Goal: Obtain resource: Obtain resource

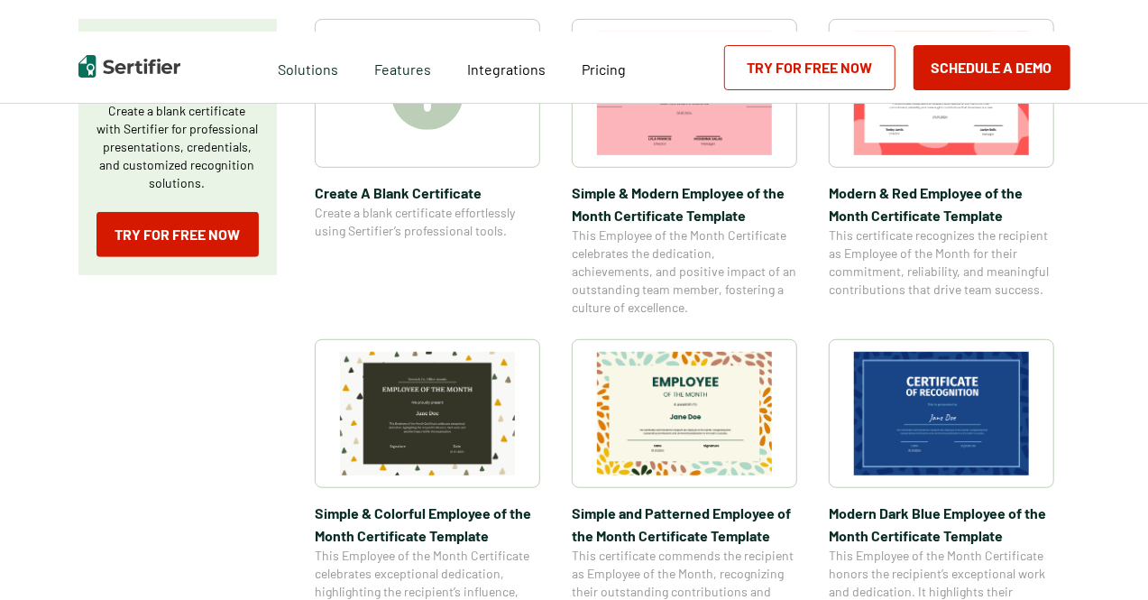
scroll to position [451, 0]
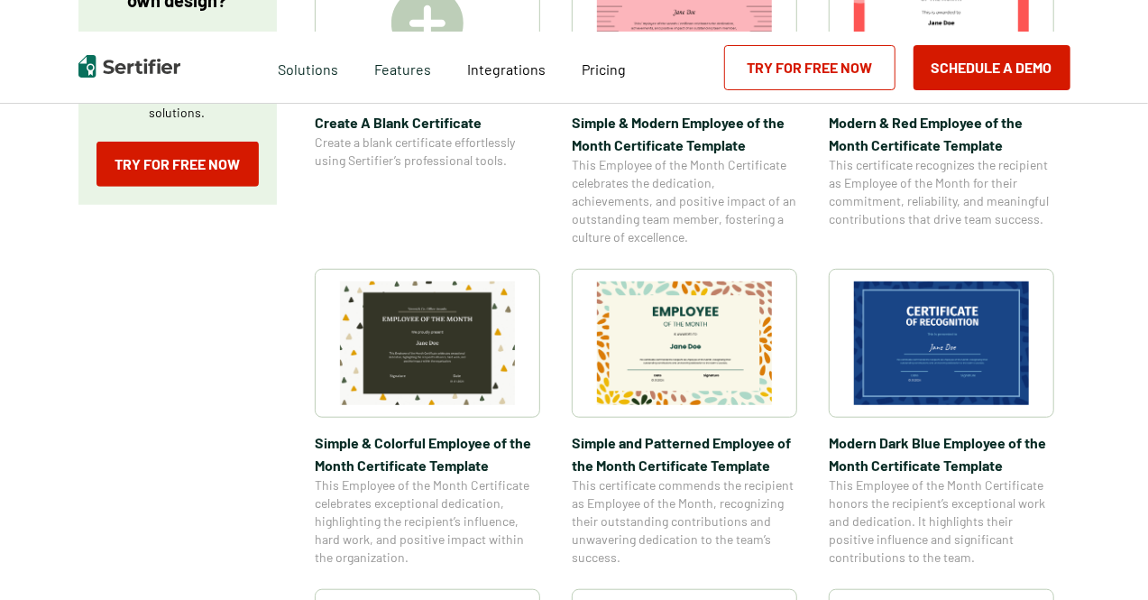
click at [699, 345] on img at bounding box center [684, 343] width 175 height 124
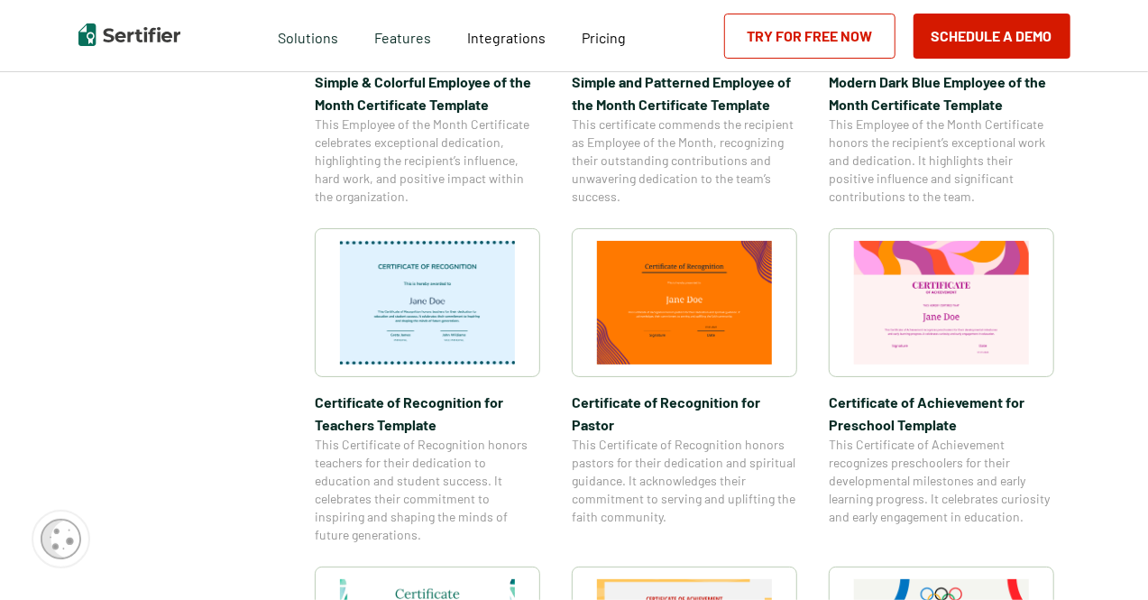
scroll to position [631, 0]
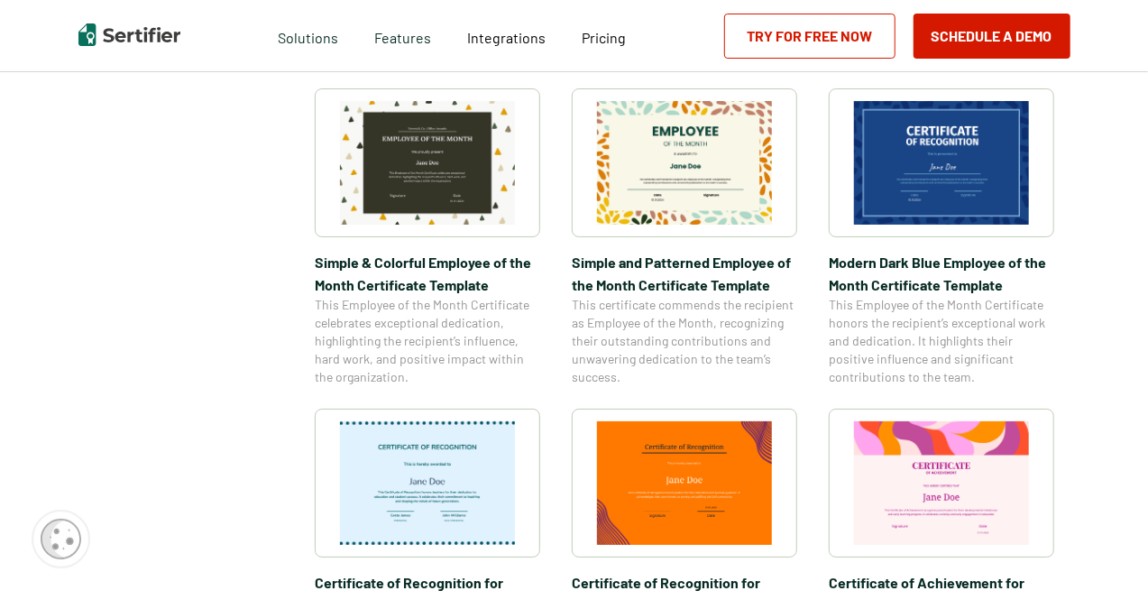
click at [654, 194] on img at bounding box center [684, 163] width 175 height 124
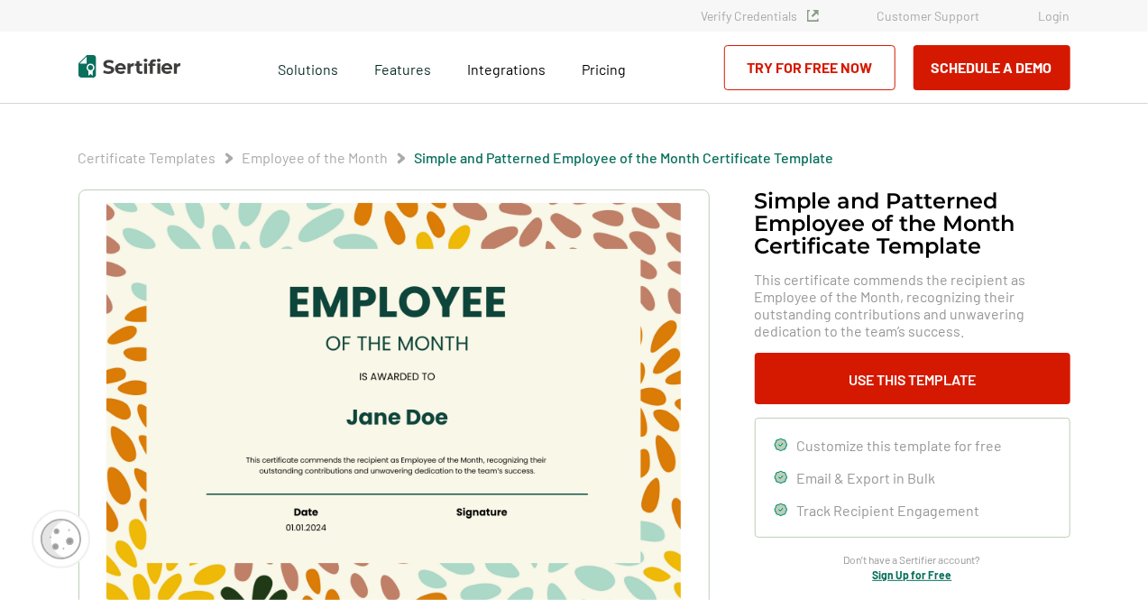
click at [224, 235] on img at bounding box center [393, 406] width 574 height 406
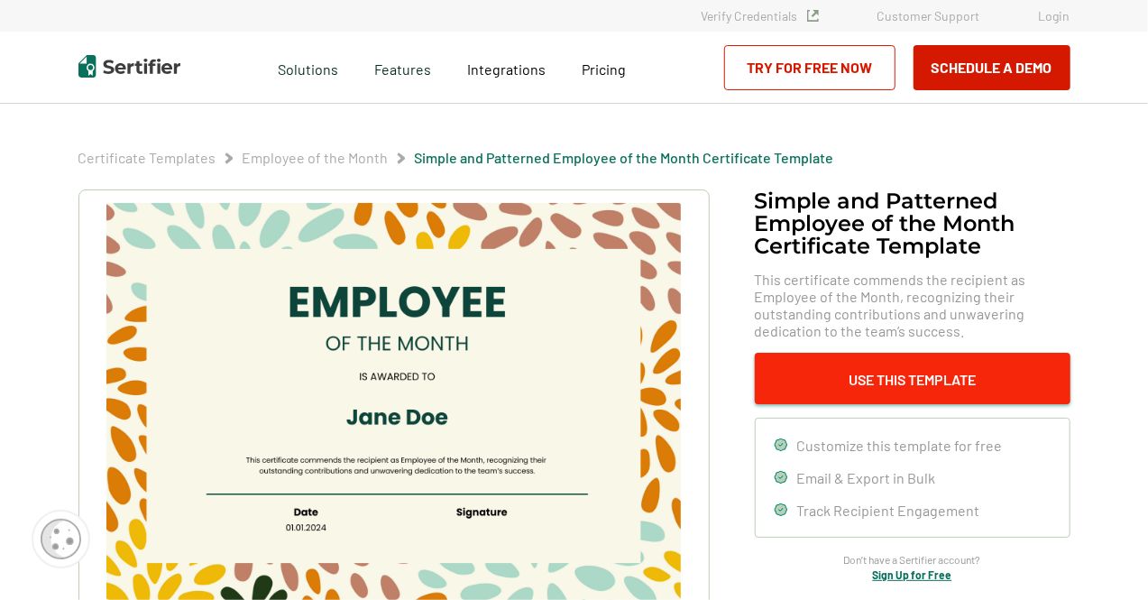
click at [771, 383] on button "Use This Template" at bounding box center [913, 378] width 316 height 51
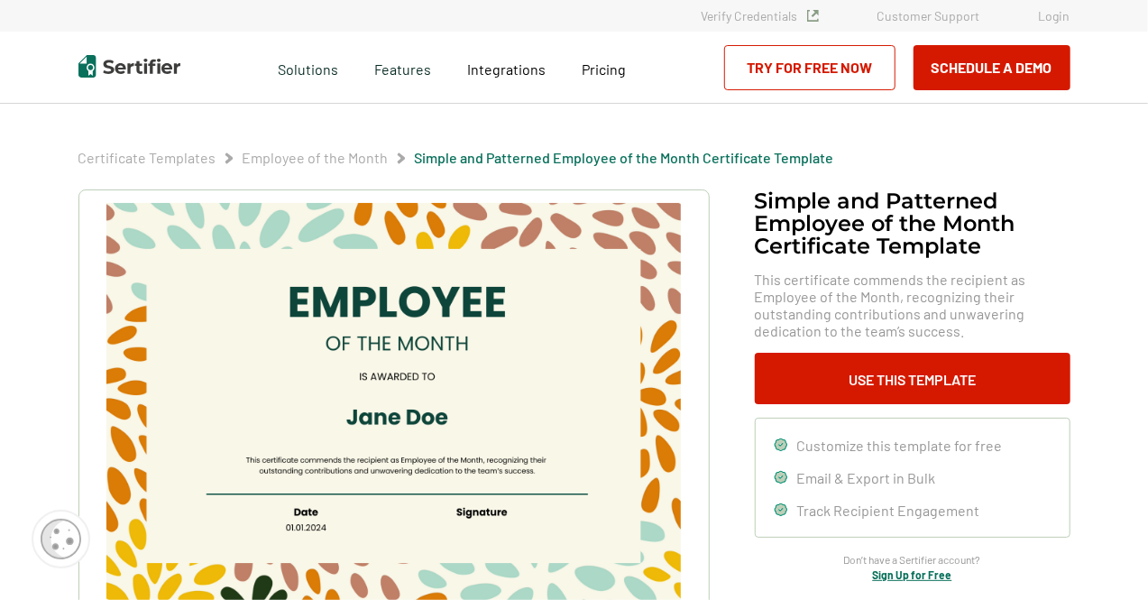
scroll to position [631, 0]
click at [514, 335] on img at bounding box center [393, 406] width 574 height 406
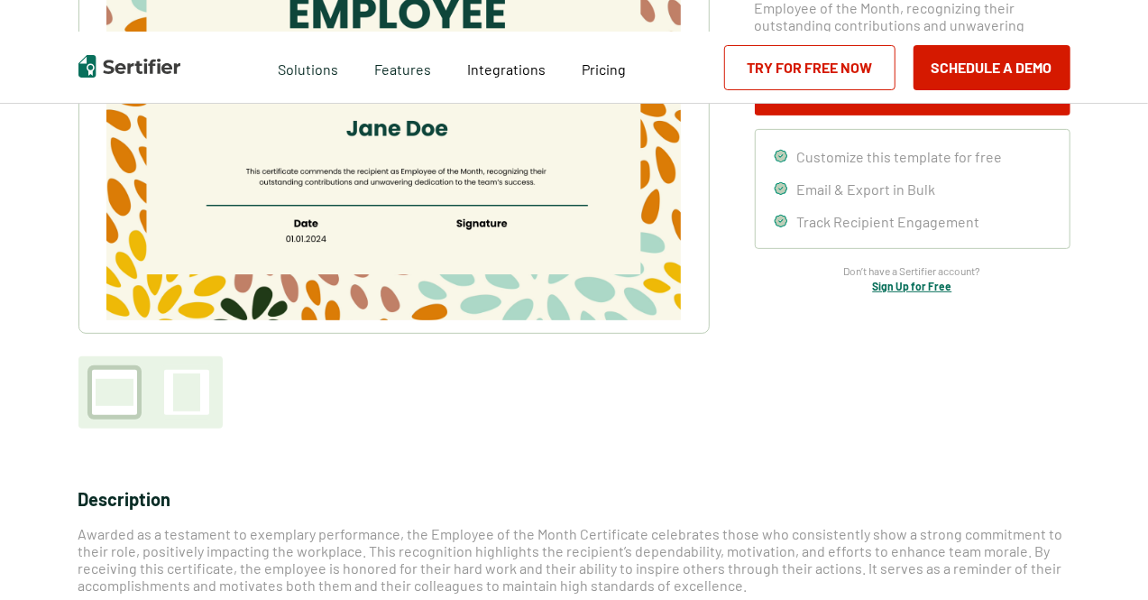
scroll to position [180, 0]
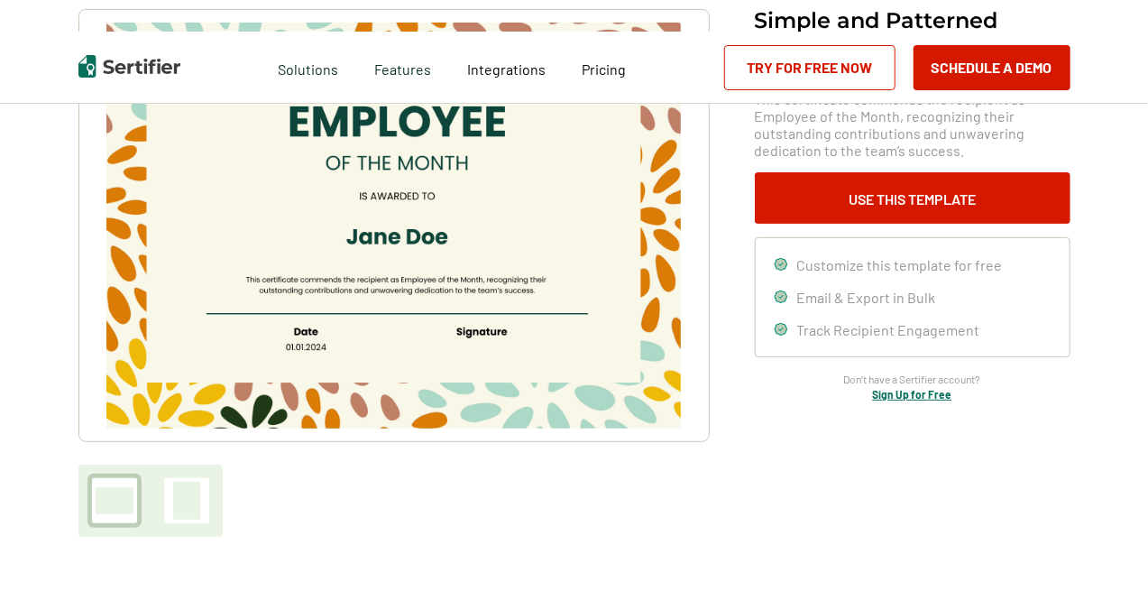
click at [515, 309] on img at bounding box center [393, 226] width 574 height 406
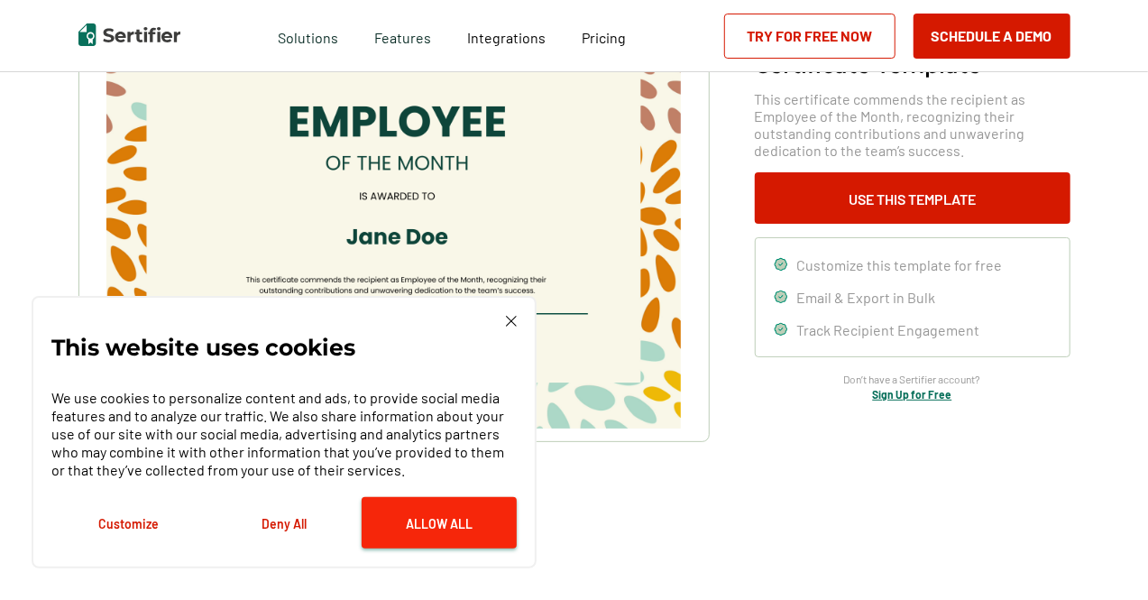
click at [465, 524] on button "Allow All" at bounding box center [439, 522] width 155 height 51
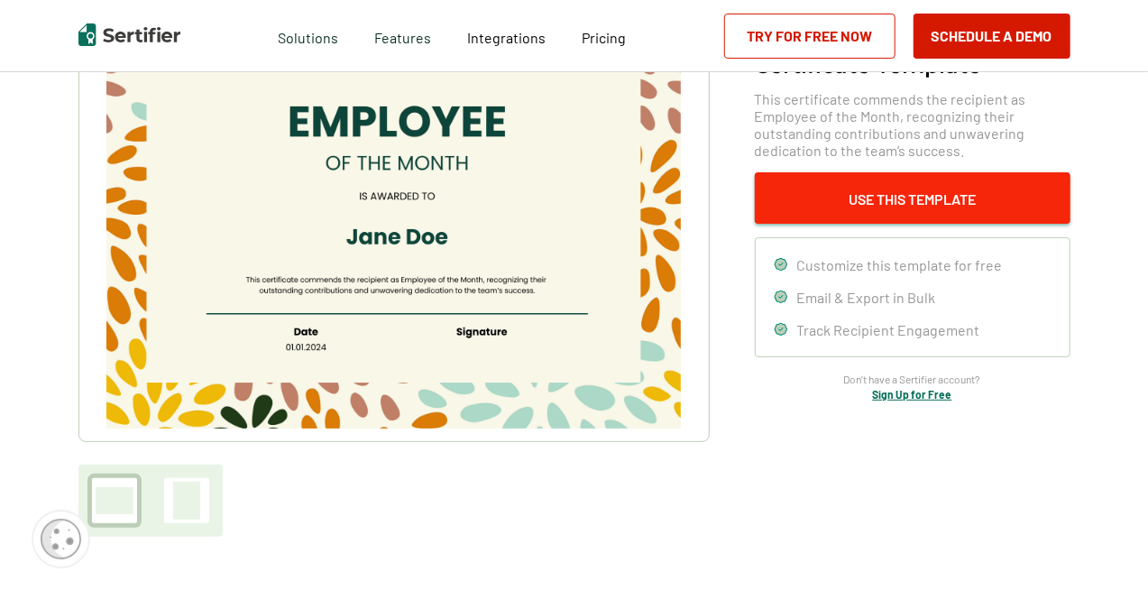
click at [905, 198] on button "Use This Template" at bounding box center [913, 197] width 316 height 51
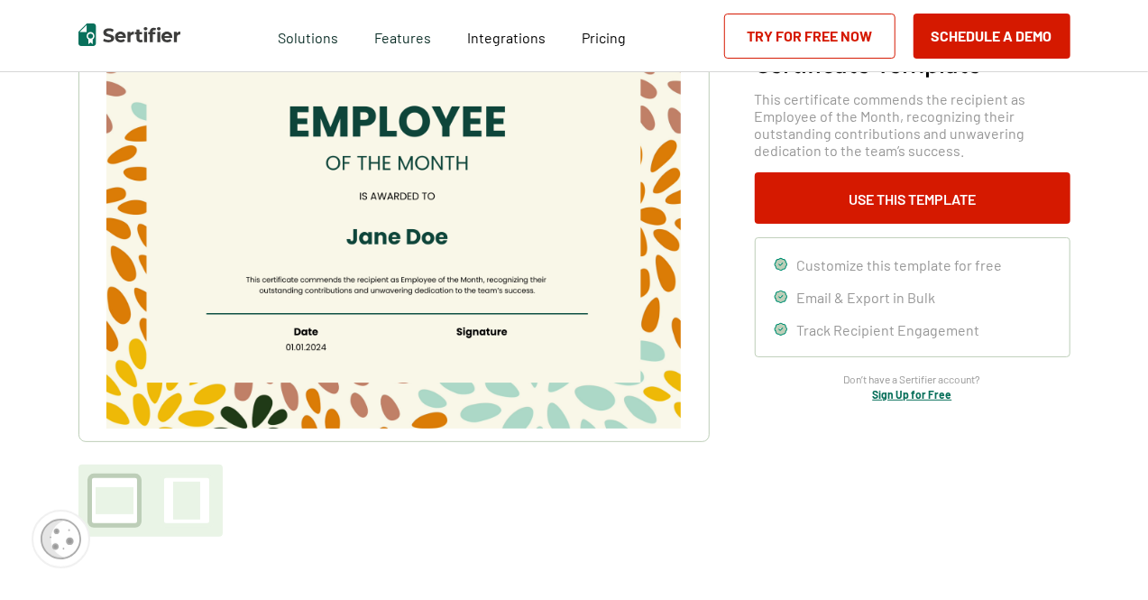
click at [128, 500] on div at bounding box center [115, 500] width 38 height 27
click at [179, 508] on div at bounding box center [186, 501] width 27 height 38
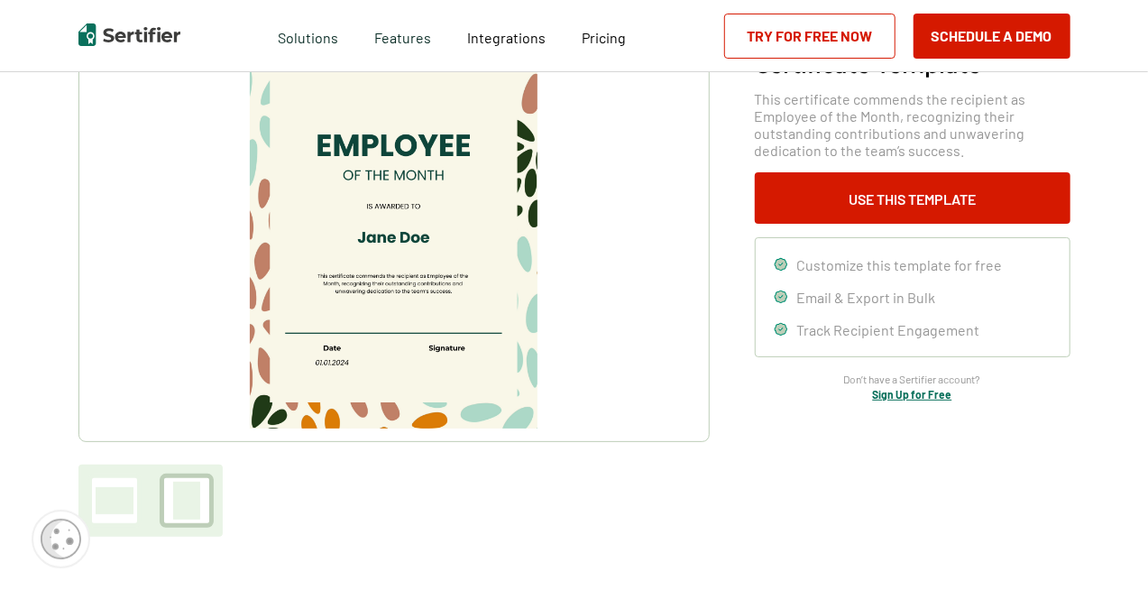
click at [132, 502] on div at bounding box center [115, 500] width 38 height 27
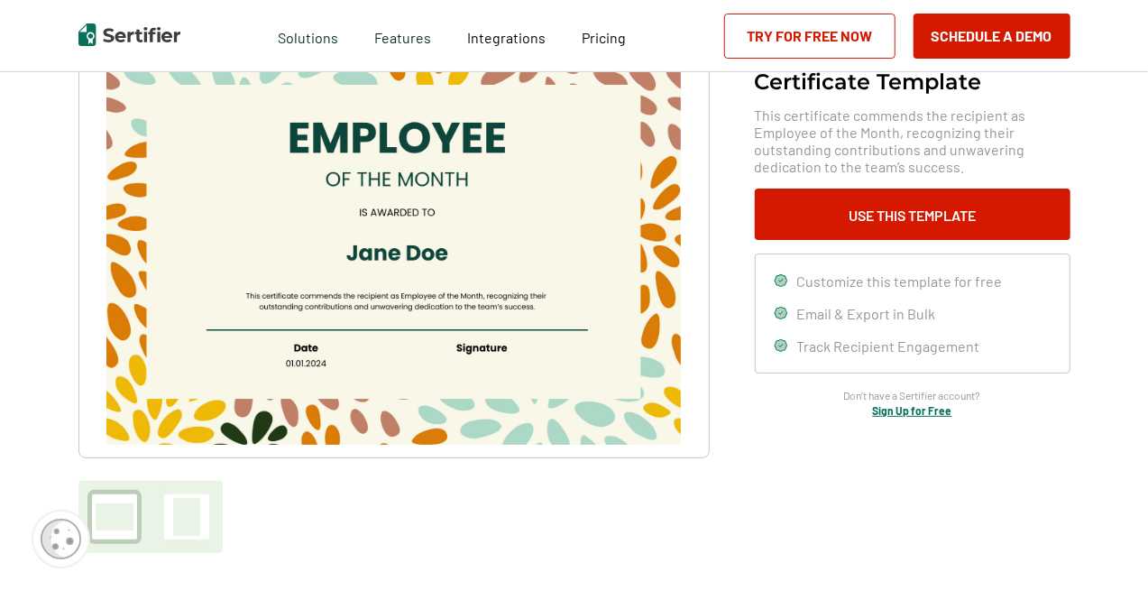
scroll to position [0, 0]
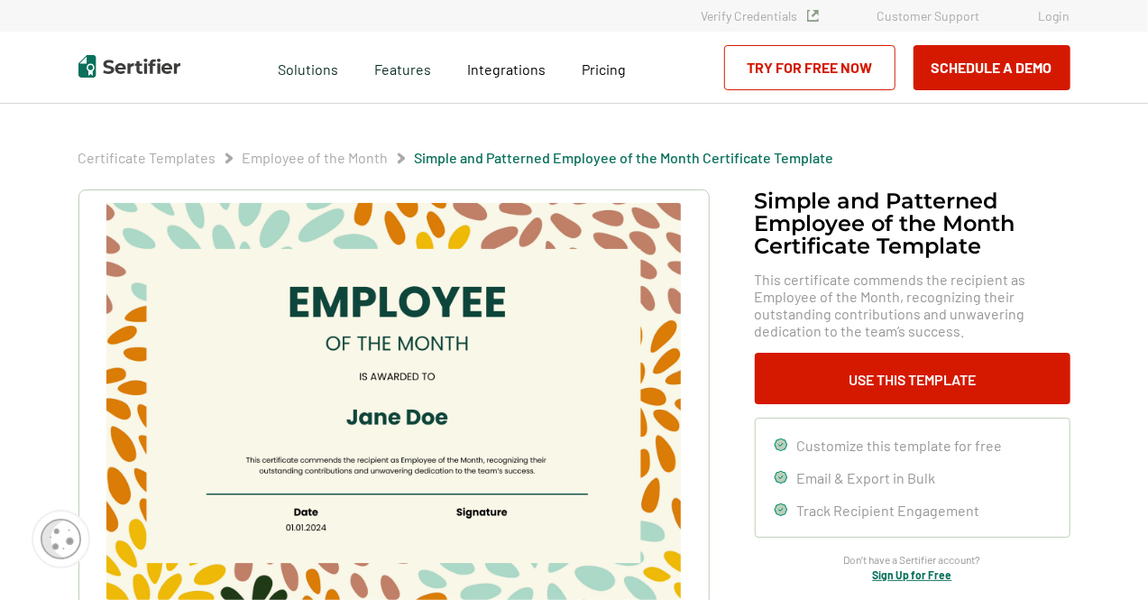
click at [850, 483] on span "Email & Export in Bulk" at bounding box center [866, 477] width 139 height 17
click at [177, 389] on img at bounding box center [393, 406] width 574 height 406
click at [821, 60] on link "Try for Free Now" at bounding box center [809, 67] width 171 height 45
